Goal: Transaction & Acquisition: Purchase product/service

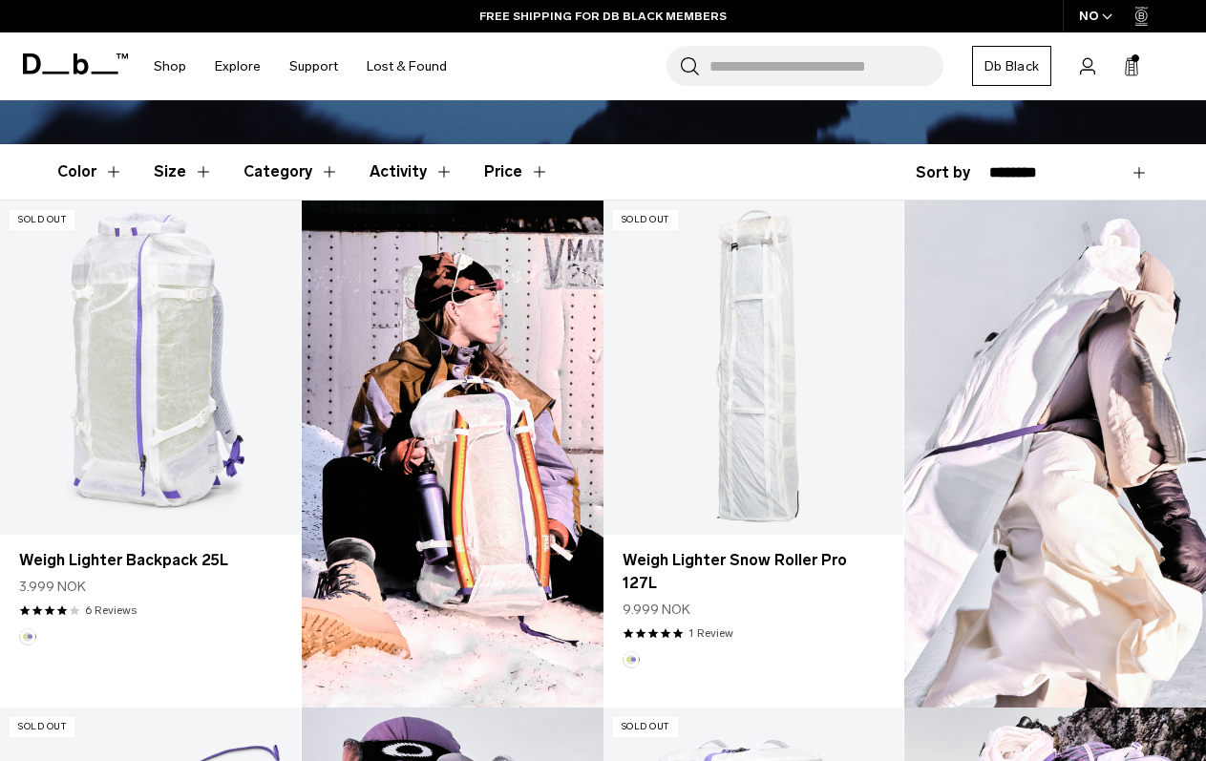
scroll to position [478, 0]
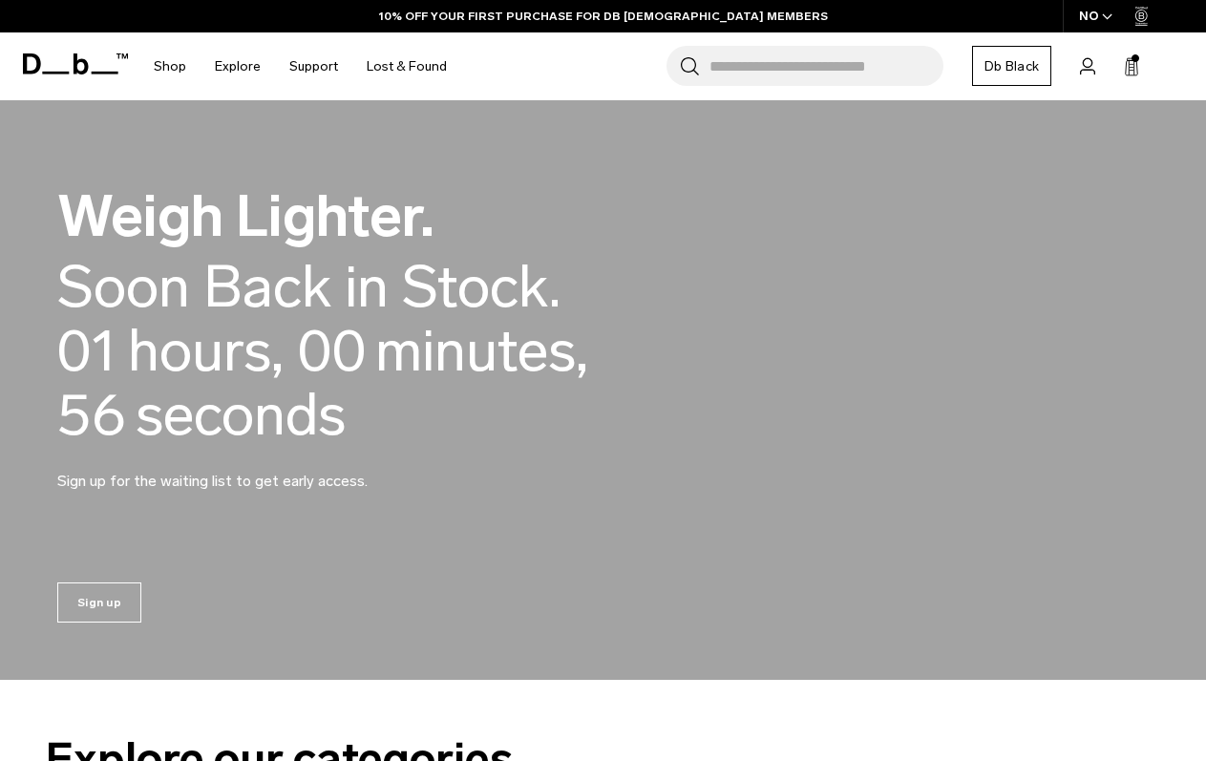
click at [825, 76] on input "Search for Bags, Luggage..." at bounding box center [827, 66] width 234 height 40
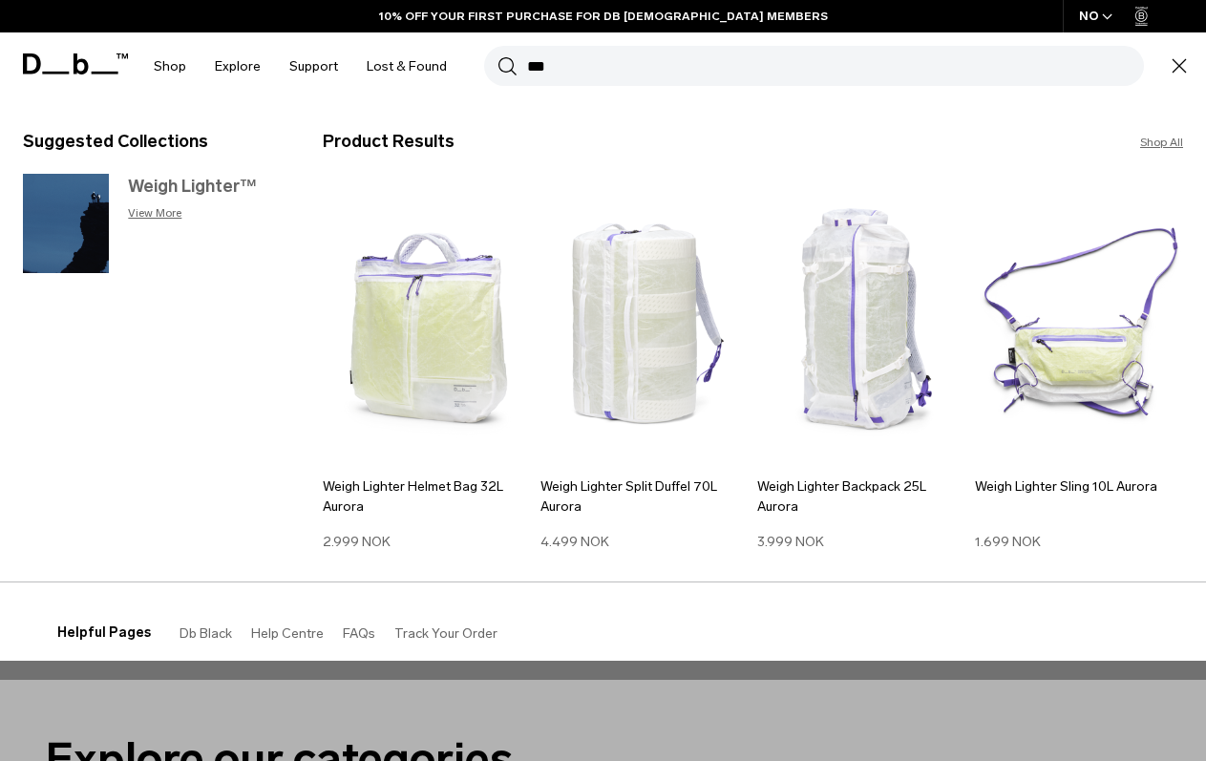
type input "***"
click at [182, 181] on h3 "Weigh Lighter™" at bounding box center [206, 187] width 156 height 26
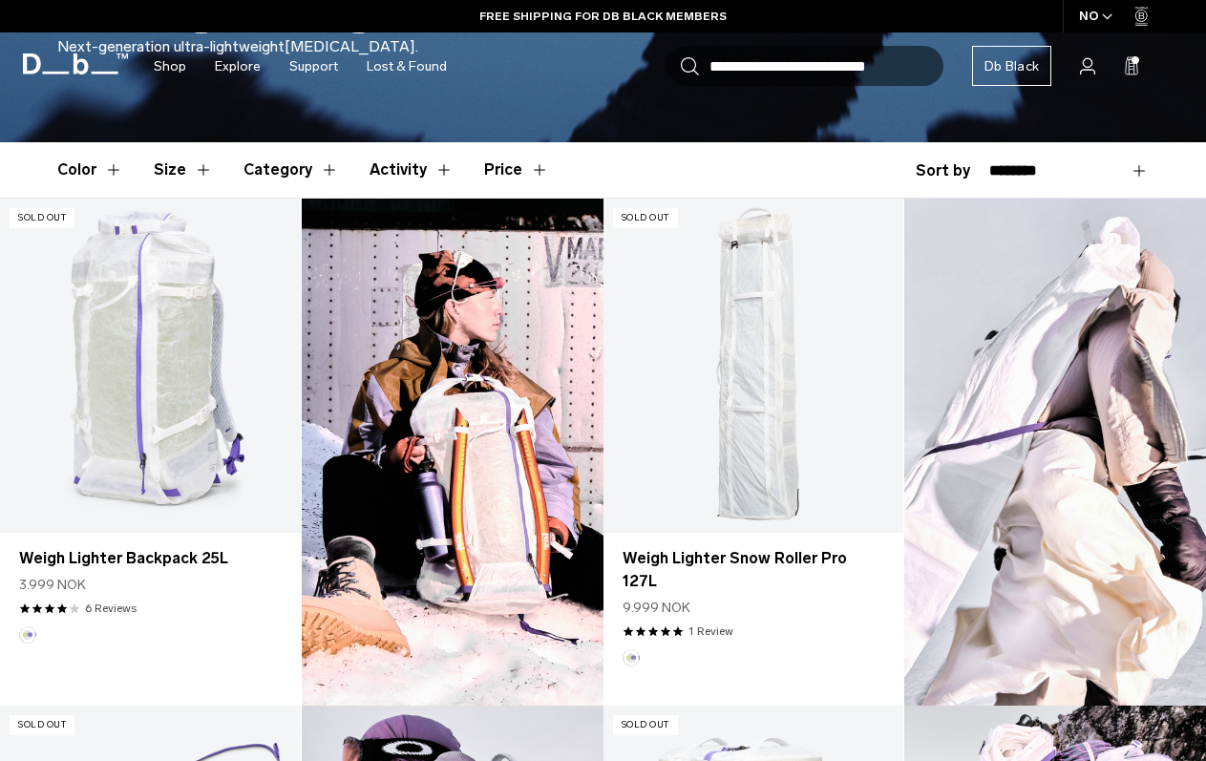
scroll to position [438, 0]
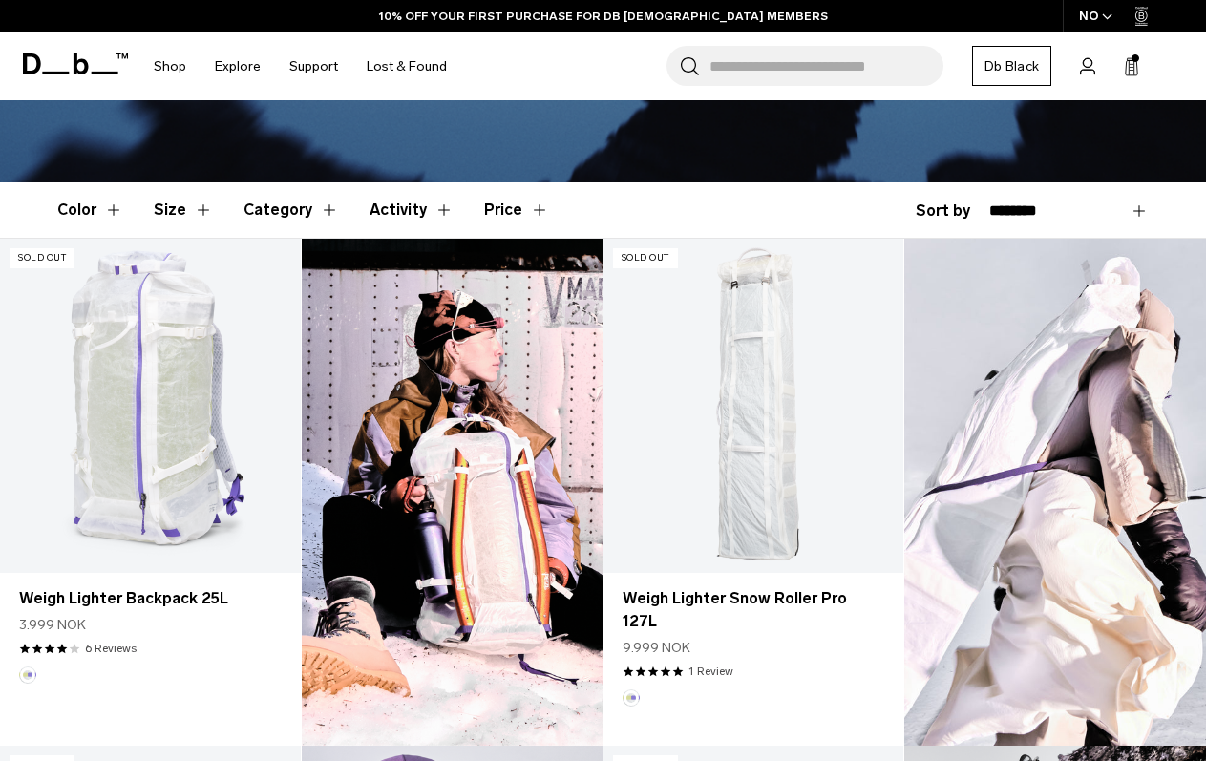
click at [1103, 18] on icon "button" at bounding box center [1107, 16] width 11 height 7
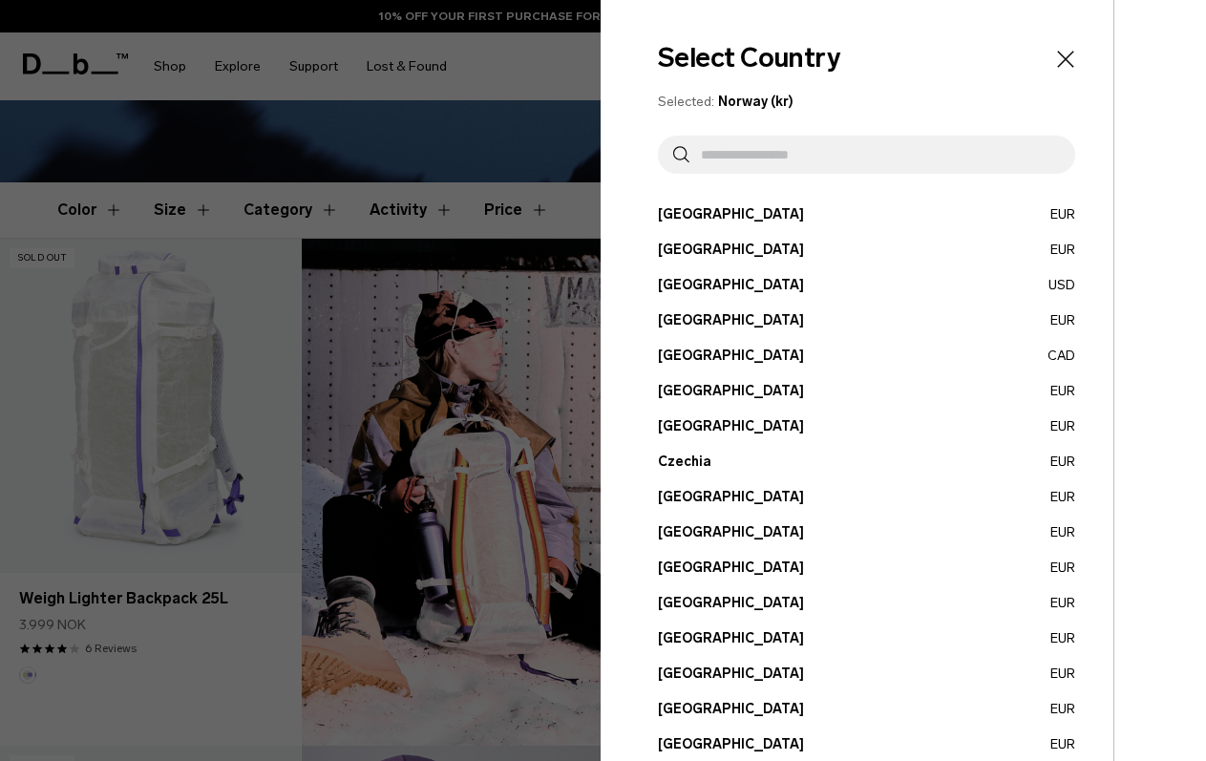
click at [833, 137] on input "text" at bounding box center [875, 155] width 371 height 38
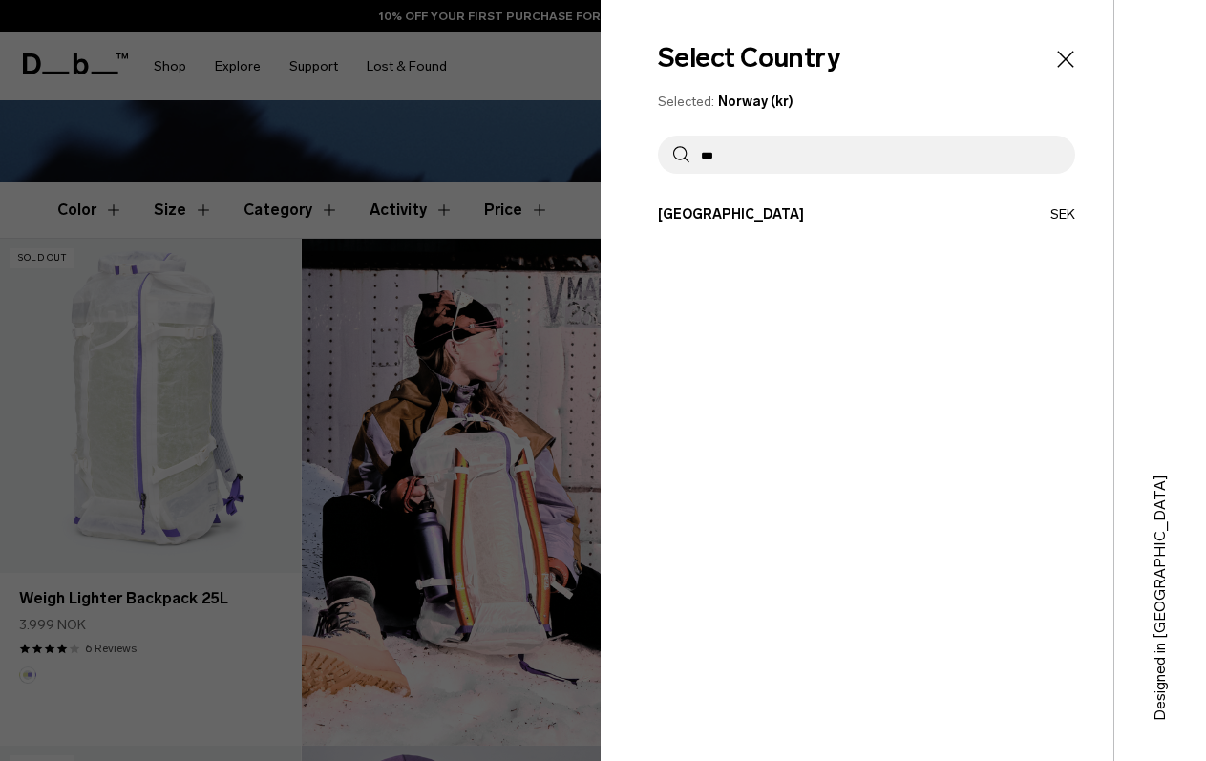
type input "***"
click at [694, 209] on button "Sweden SEK" at bounding box center [866, 214] width 417 height 20
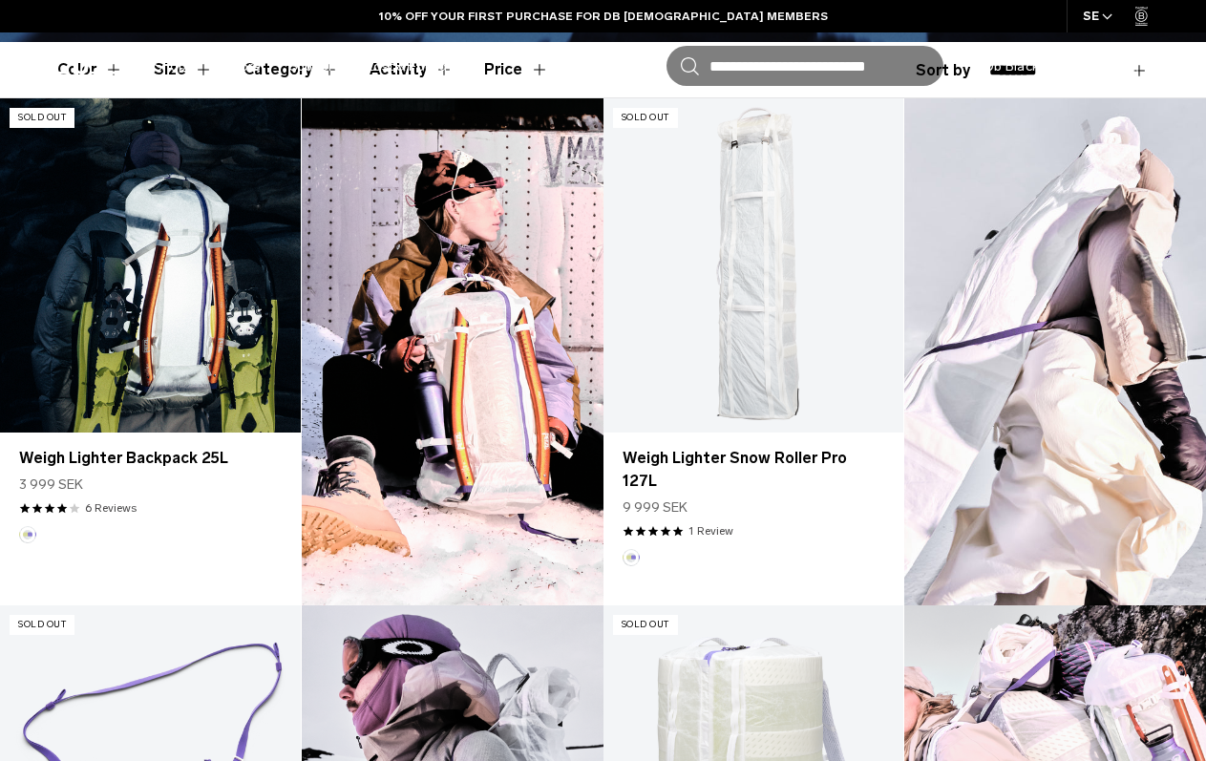
scroll to position [602, 0]
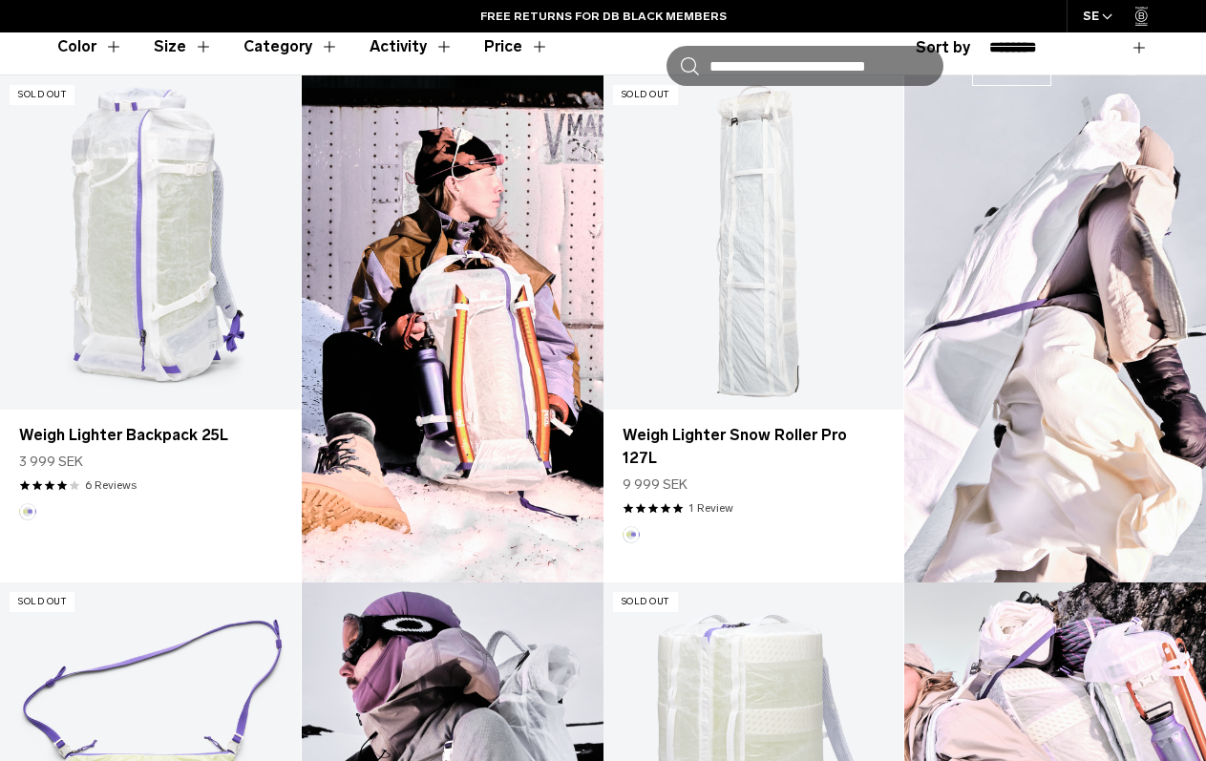
click at [460, 259] on img at bounding box center [453, 328] width 302 height 507
click at [411, 181] on img at bounding box center [453, 328] width 302 height 507
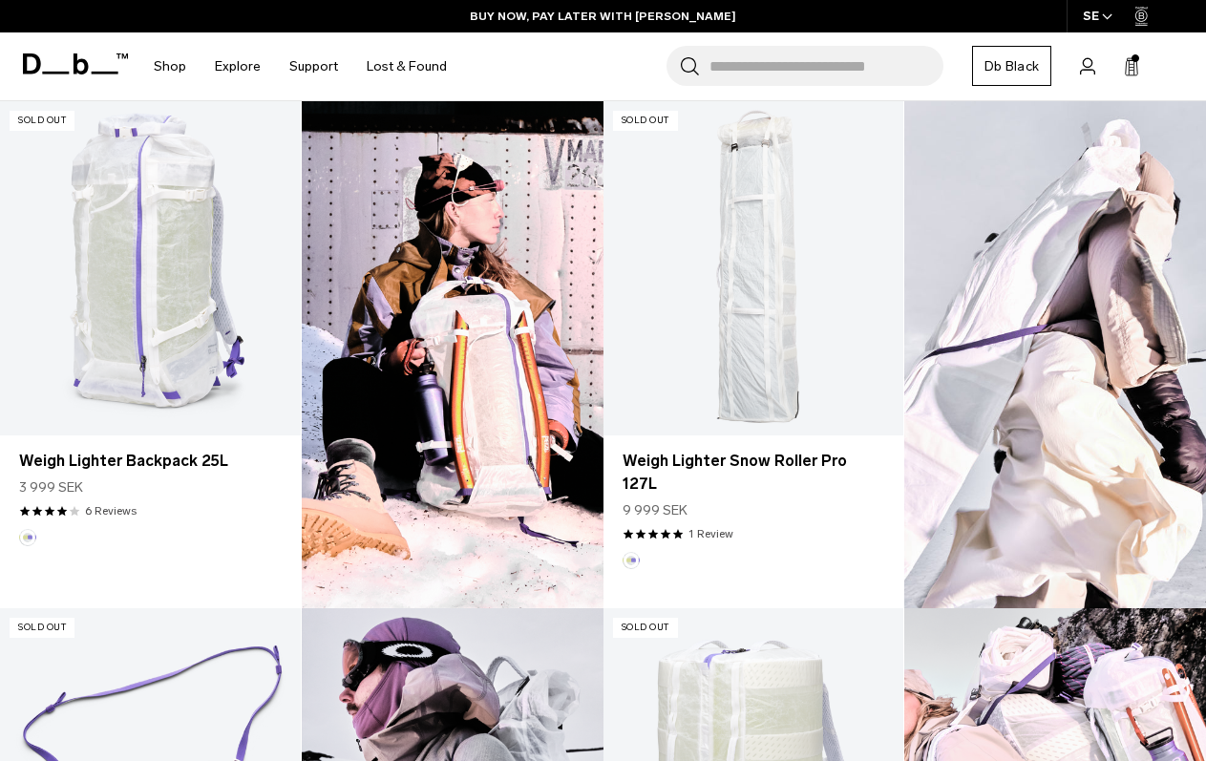
scroll to position [565, 0]
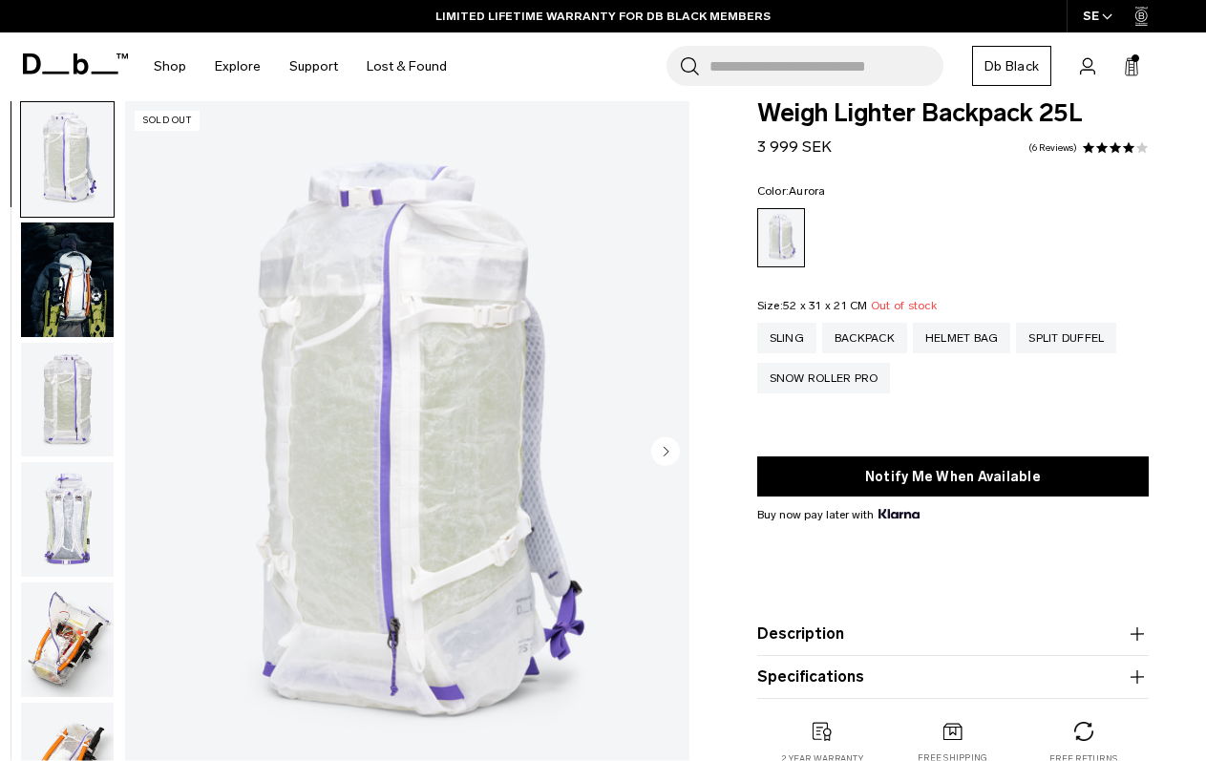
scroll to position [20, 0]
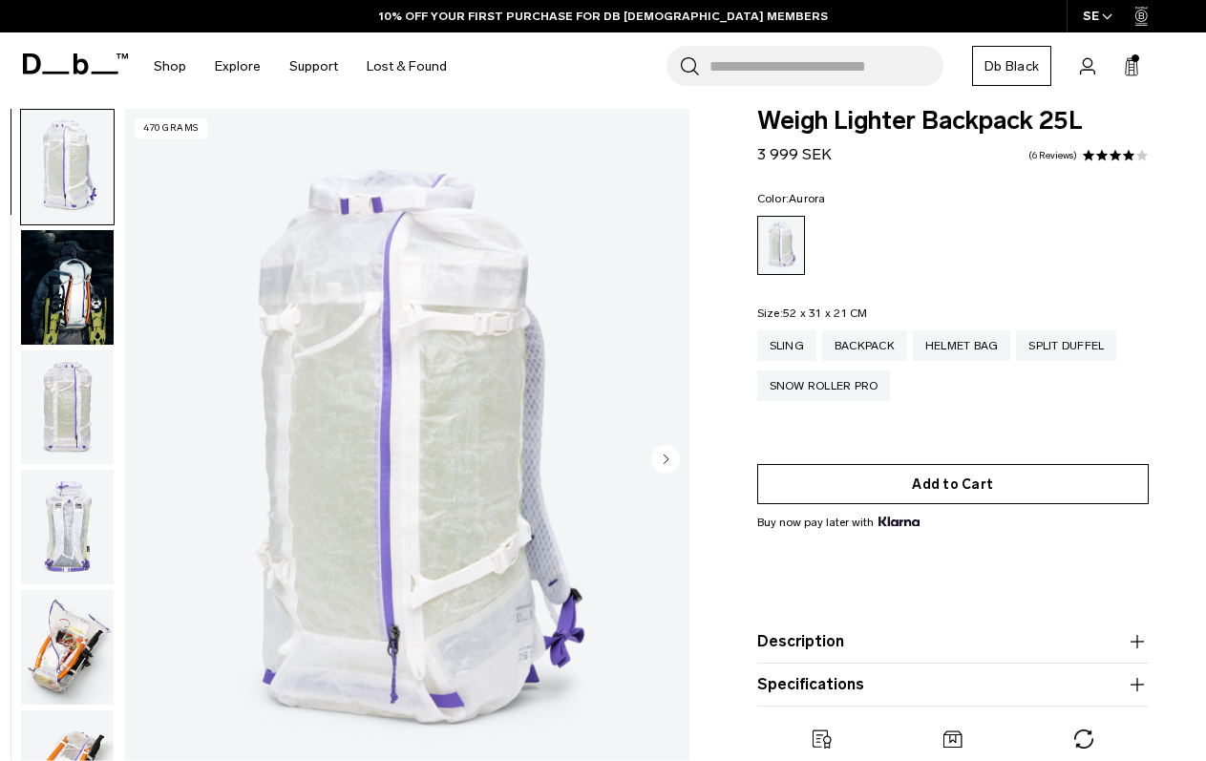
click at [938, 479] on button "Add to Cart" at bounding box center [954, 484] width 392 height 40
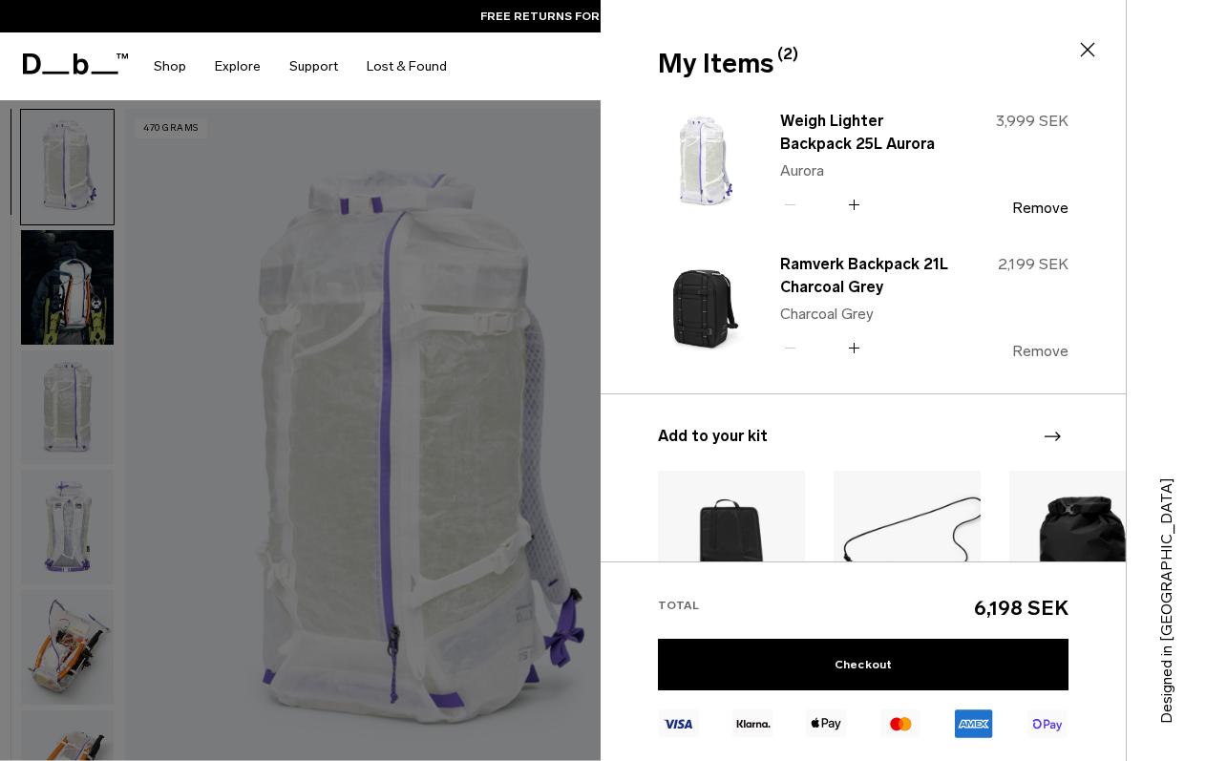
click at [1049, 350] on button "Remove" at bounding box center [1041, 351] width 56 height 17
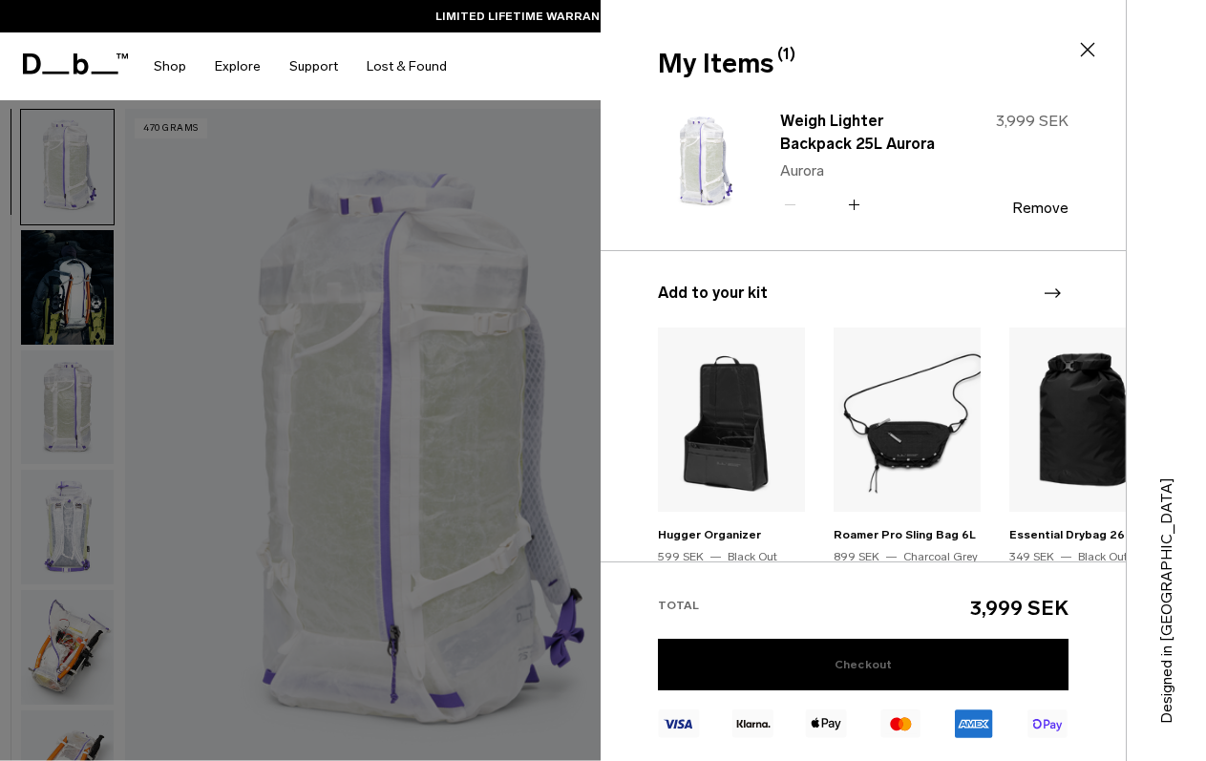
click at [893, 657] on link "Checkout" at bounding box center [863, 665] width 411 height 52
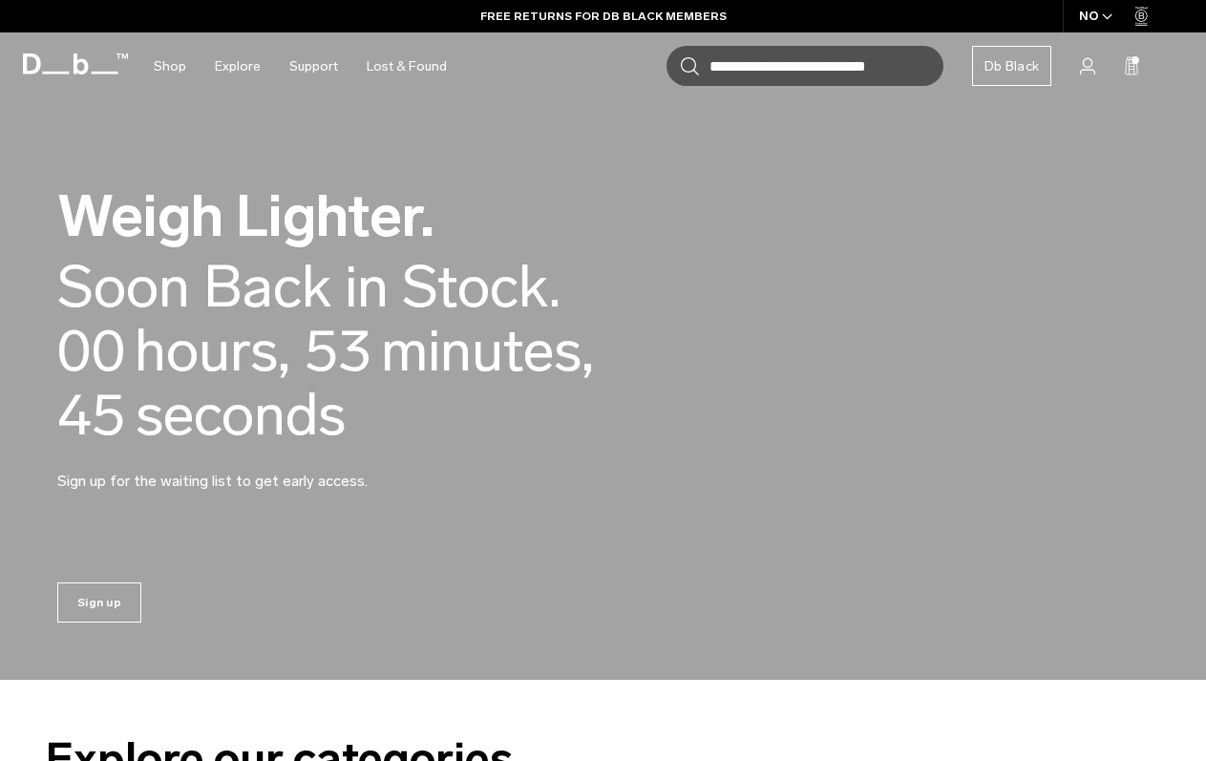
click at [493, 416] on div "Soon Back in Stock. 00 days, 00 hours, 53 minutes , 45 seconds" at bounding box center [367, 351] width 621 height 192
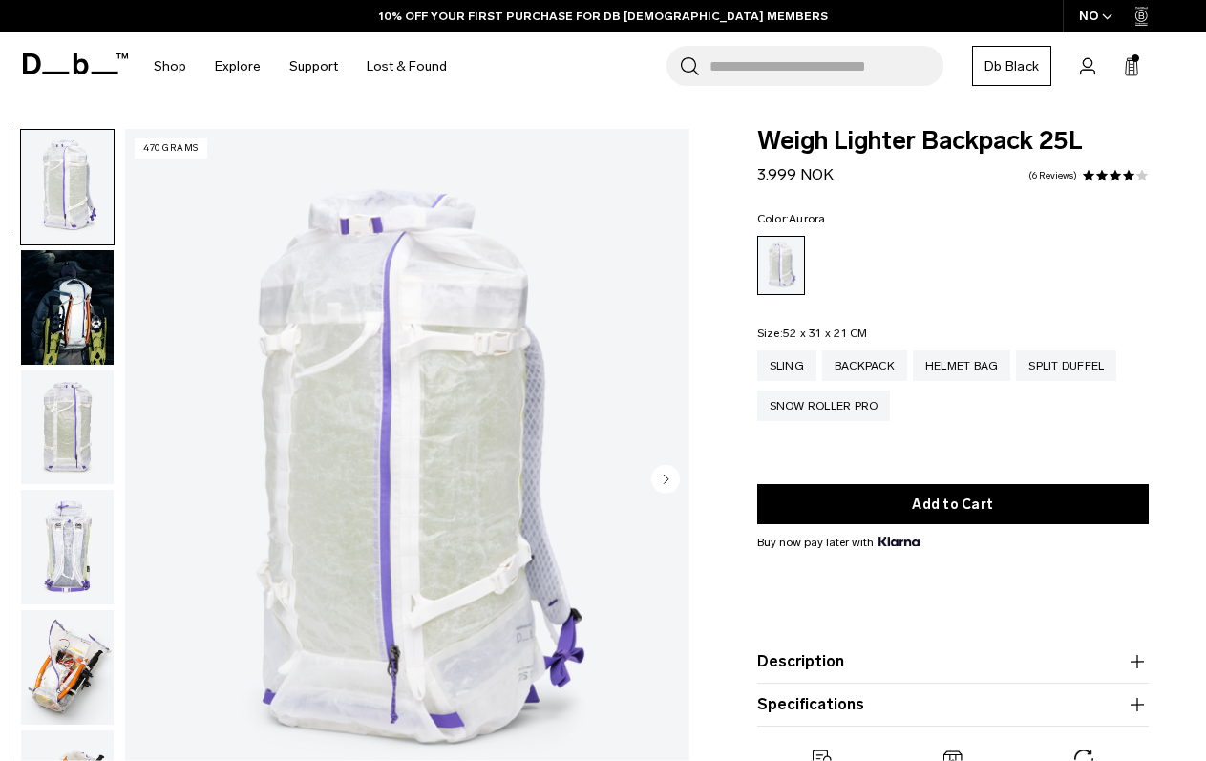
click at [32, 47] on span at bounding box center [75, 64] width 105 height 73
click at [41, 55] on icon at bounding box center [75, 63] width 105 height 21
